Goal: Information Seeking & Learning: Learn about a topic

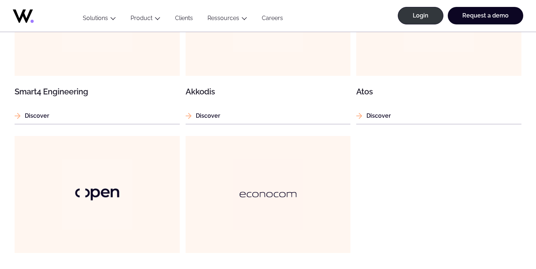
scroll to position [744, 0]
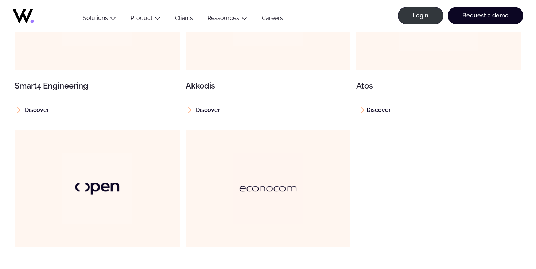
click at [363, 84] on h3 "Atos" at bounding box center [438, 86] width 165 height 8
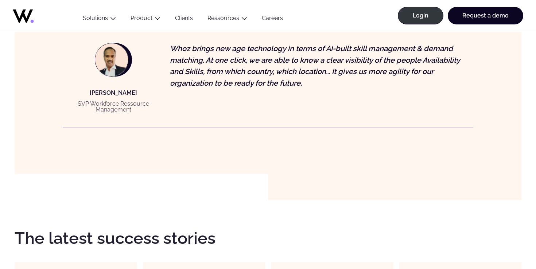
scroll to position [607, 0]
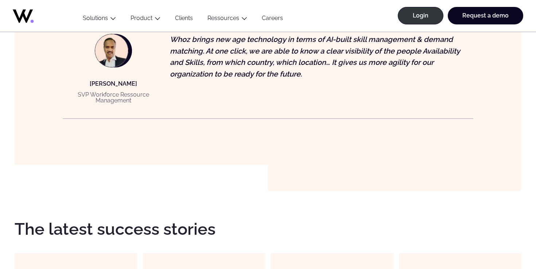
click at [100, 84] on p "[PERSON_NAME]" at bounding box center [113, 83] width 101 height 9
drag, startPoint x: 90, startPoint y: 84, endPoint x: 135, endPoint y: 84, distance: 44.5
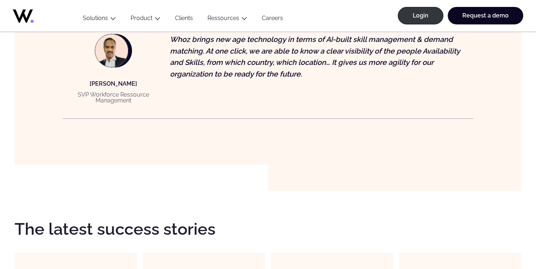
click at [135, 84] on p "Senthil Nathan S." at bounding box center [113, 83] width 101 height 9
copy p "Senthil Nathan S"
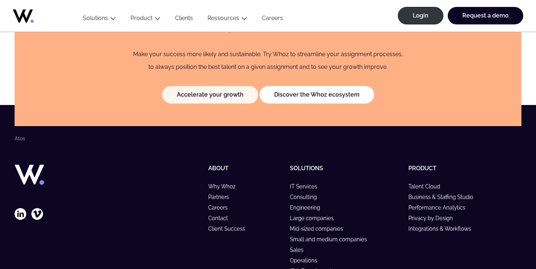
scroll to position [1073, 0]
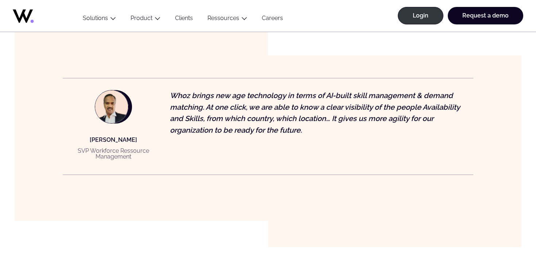
scroll to position [573, 0]
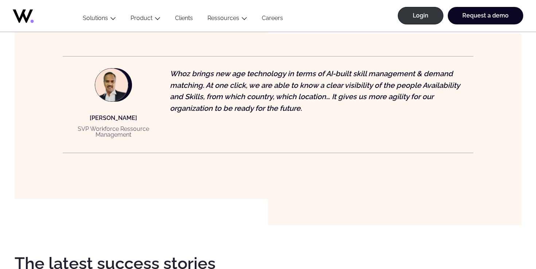
click at [91, 14] on ul "Menu Solutions Industries IT Services Consulting Engineering Company size Large…" at bounding box center [182, 14] width 215 height 36
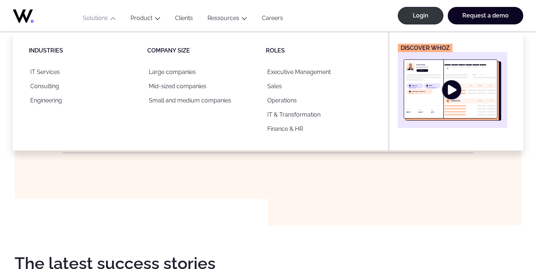
click at [93, 18] on button "Solutions" at bounding box center [99, 20] width 48 height 10
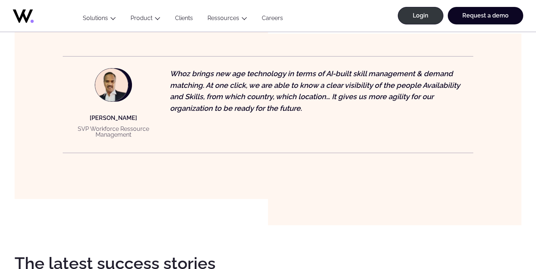
click at [93, 18] on button "Solutions" at bounding box center [99, 20] width 48 height 10
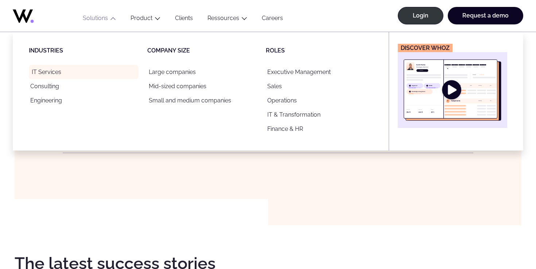
click at [54, 75] on link "IT Services" at bounding box center [84, 72] width 110 height 14
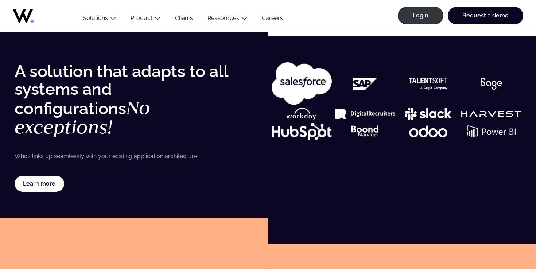
scroll to position [1409, 0]
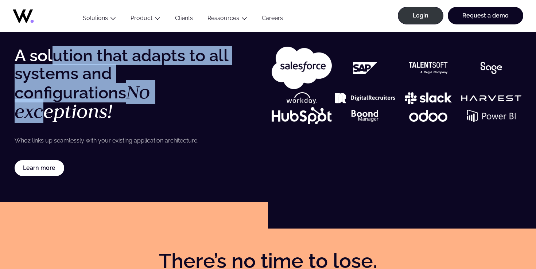
drag, startPoint x: 56, startPoint y: 54, endPoint x: 71, endPoint y: 99, distance: 47.7
click at [71, 99] on h3 "A solution that adapts to all systems and configurations No exceptions!" at bounding box center [127, 84] width 225 height 75
click at [71, 99] on em "No exceptions!" at bounding box center [83, 101] width 136 height 43
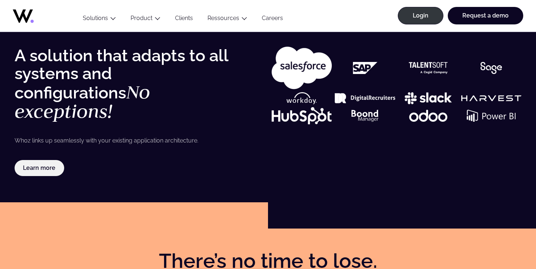
click at [40, 160] on link "Learn more" at bounding box center [40, 168] width 50 height 16
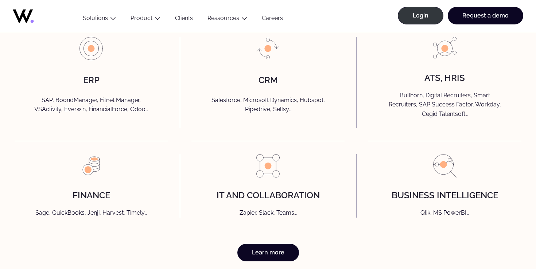
scroll to position [1720, 0]
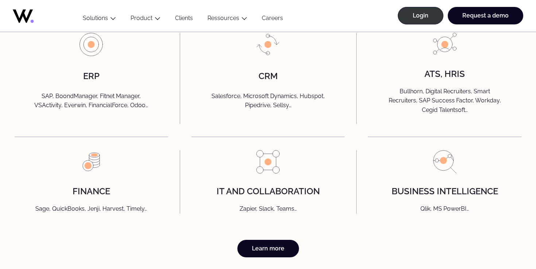
click at [50, 102] on p "SAP, BoondManager, Fitnet Manager, VSActivity, Everwin, FinancialForce, Odoo…" at bounding box center [91, 102] width 138 height 21
drag, startPoint x: 53, startPoint y: 96, endPoint x: 58, endPoint y: 103, distance: 9.2
click at [58, 103] on p "SAP, BoondManager, Fitnet Manager, VSActivity, Everwin, FinancialForce, Odoo…" at bounding box center [91, 102] width 138 height 21
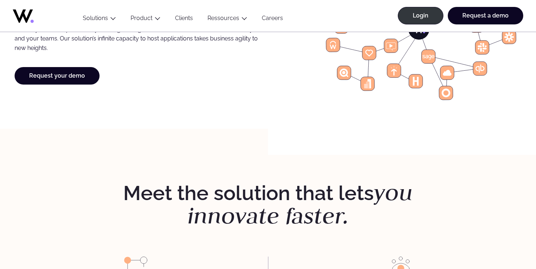
scroll to position [621, 0]
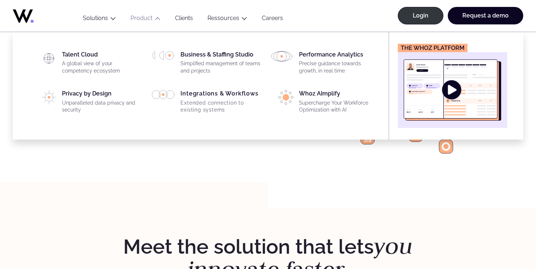
click at [455, 87] on img "Main" at bounding box center [453, 89] width 98 height 61
